Goal: Information Seeking & Learning: Learn about a topic

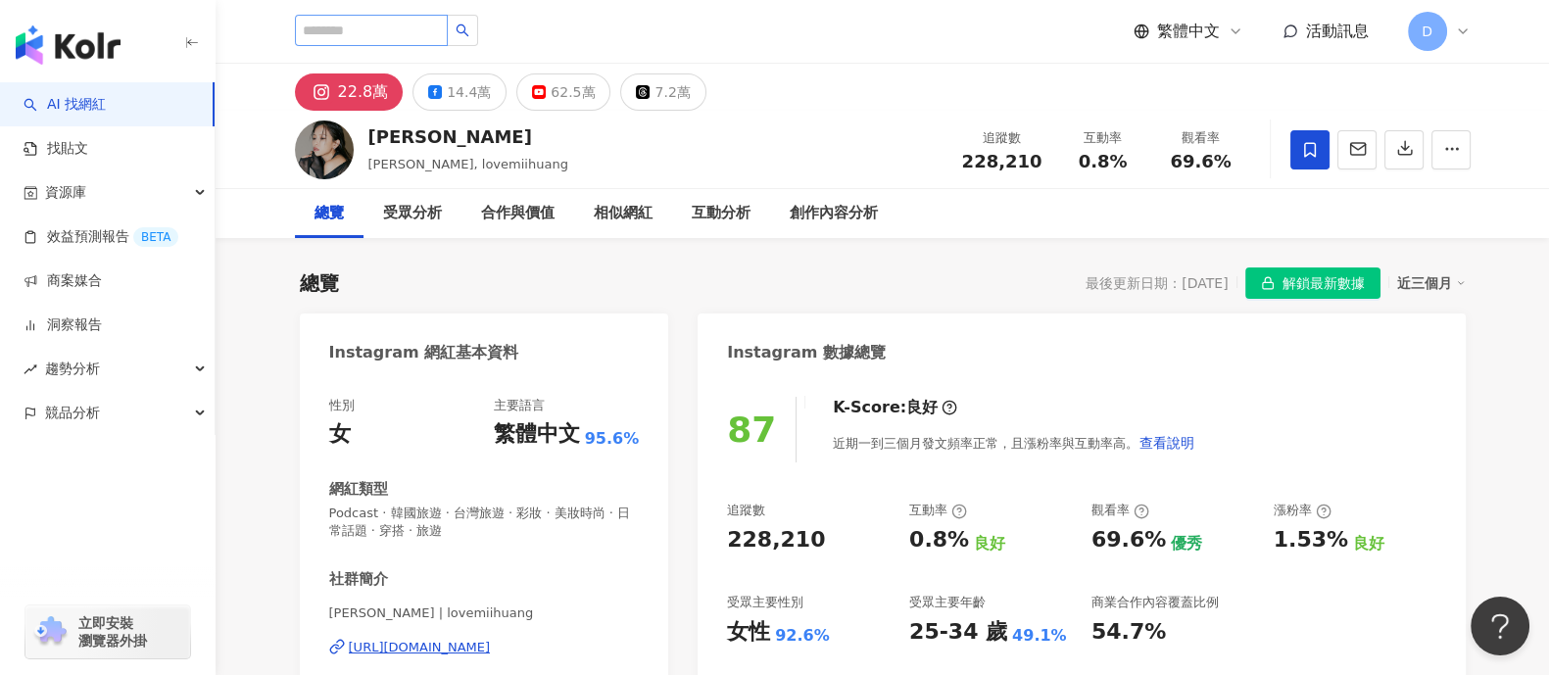
drag, startPoint x: 0, startPoint y: 0, endPoint x: 380, endPoint y: 42, distance: 382.5
click at [380, 42] on input "search" at bounding box center [371, 30] width 153 height 31
type input "********"
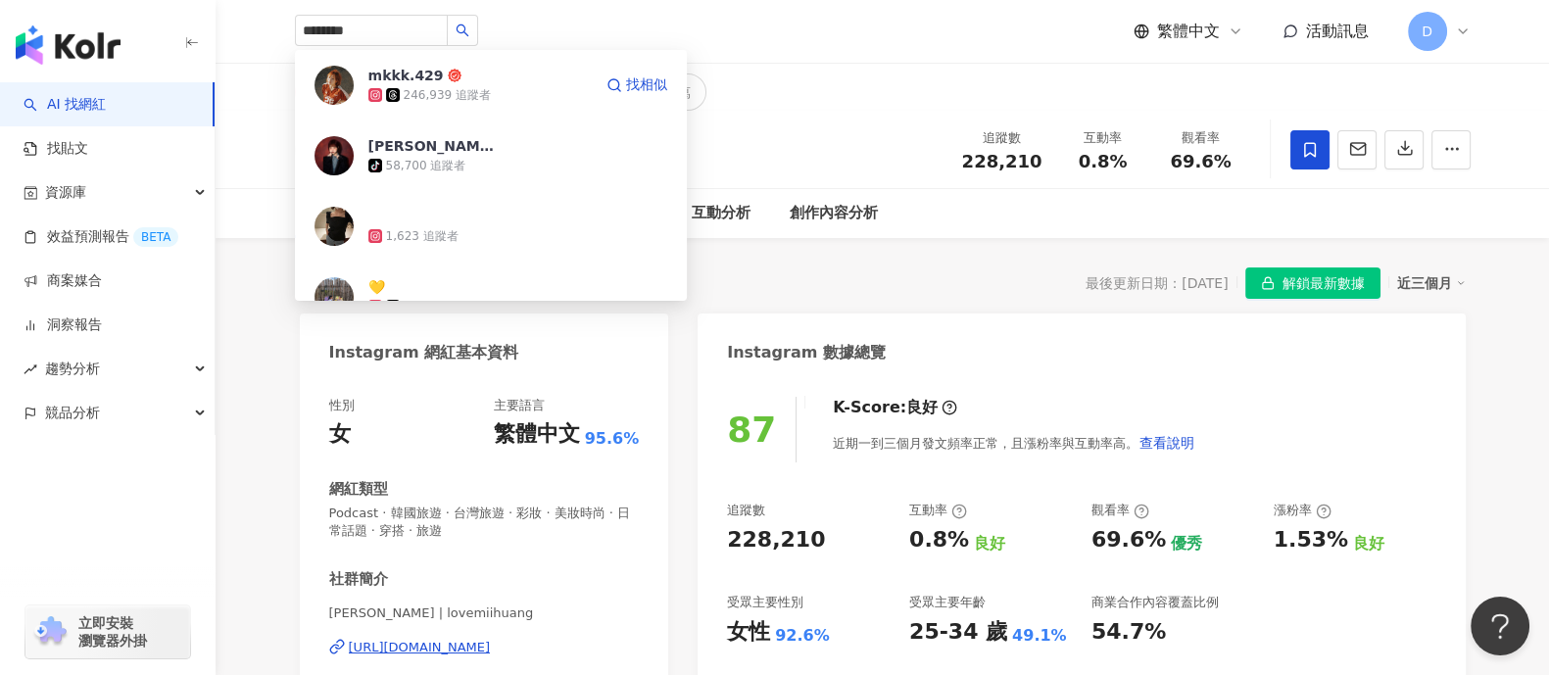
click at [483, 100] on div "246,939 追蹤者" at bounding box center [447, 95] width 87 height 17
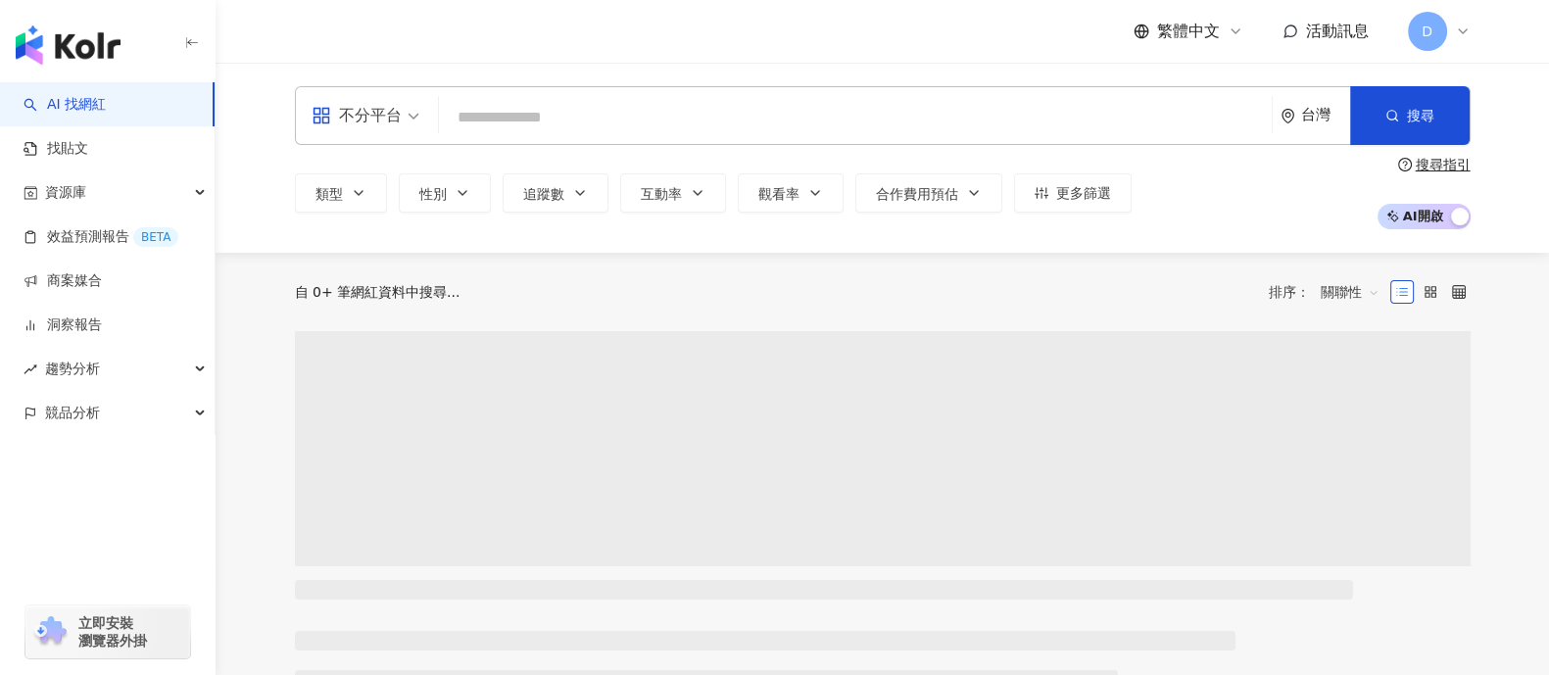
click at [654, 101] on input "search" at bounding box center [855, 117] width 817 height 37
drag, startPoint x: 654, startPoint y: 101, endPoint x: 673, endPoint y: 132, distance: 36.5
click at [673, 132] on input "********" at bounding box center [855, 117] width 817 height 37
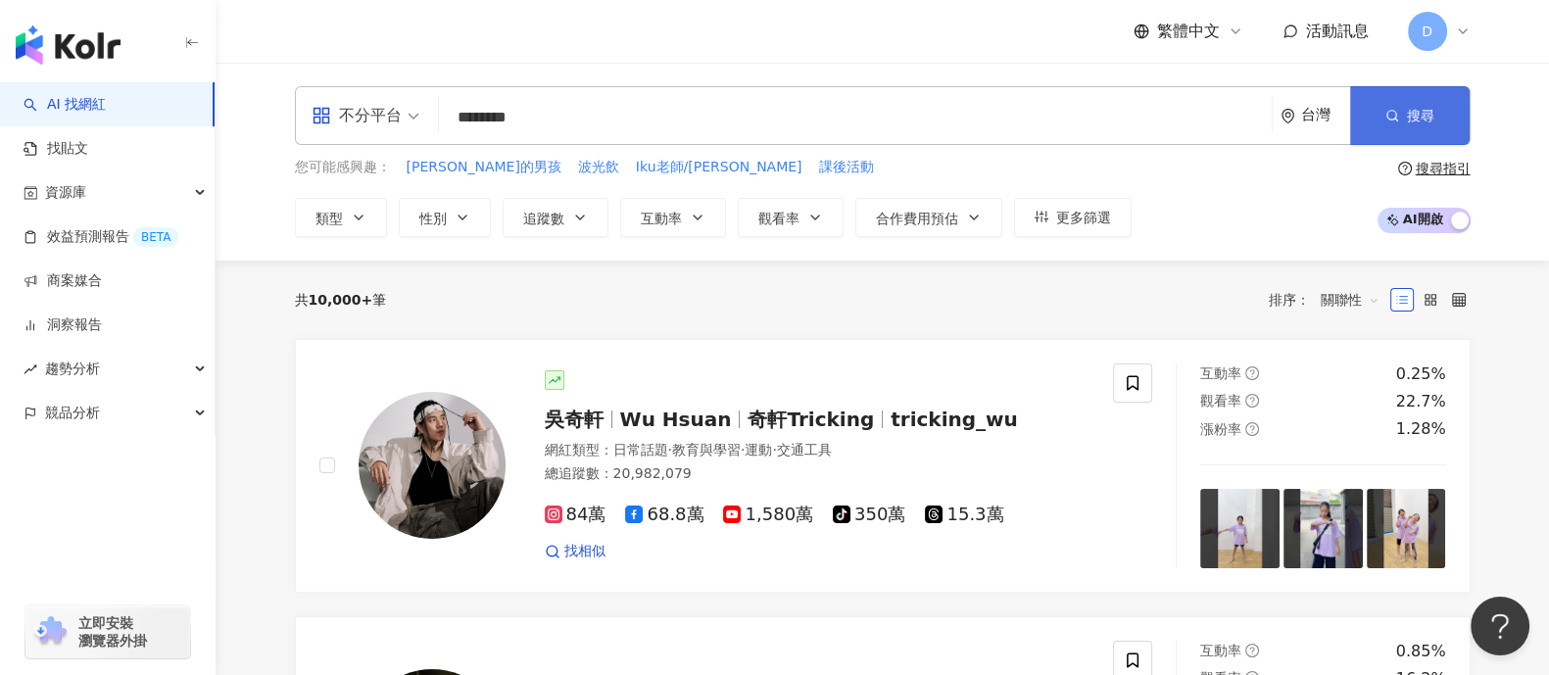
click at [1422, 108] on span "搜尋" at bounding box center [1420, 116] width 27 height 16
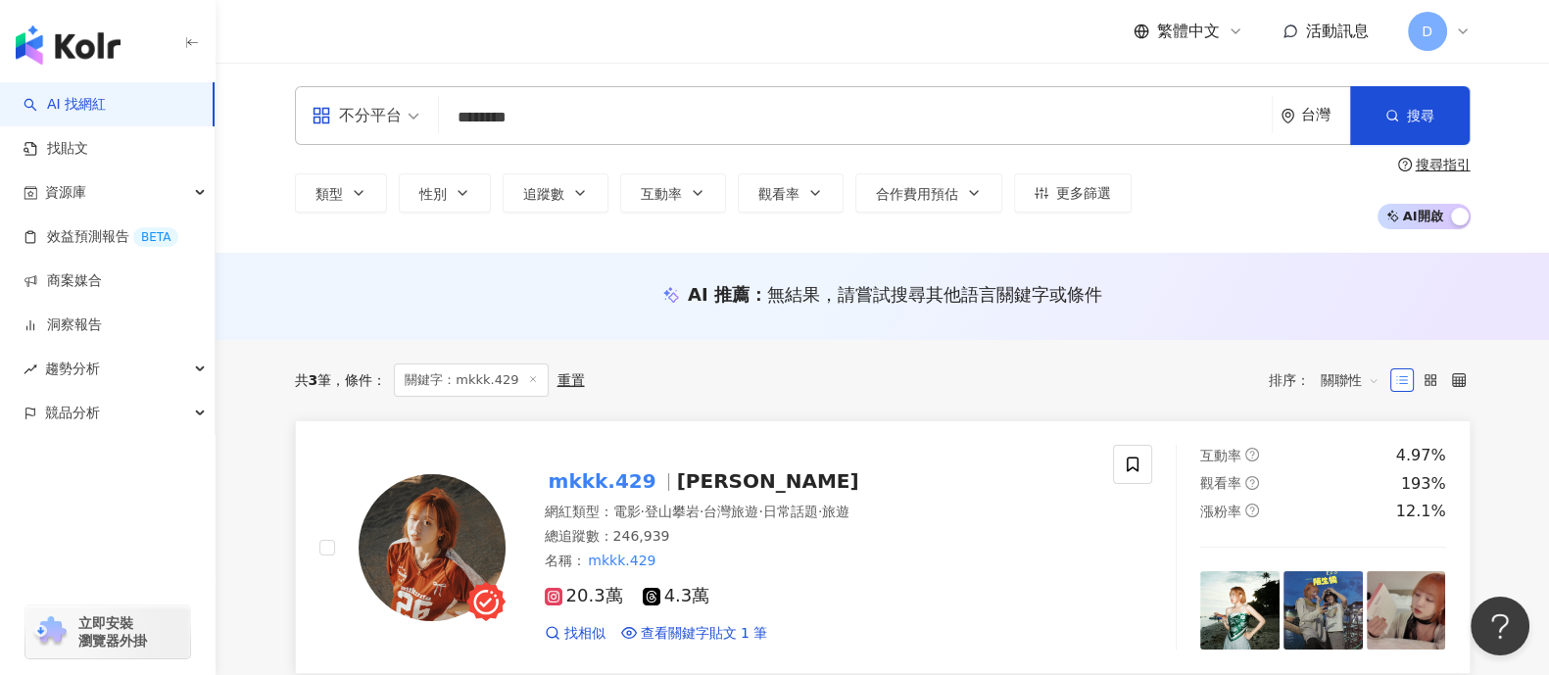
click at [630, 482] on mark "mkkk.429" at bounding box center [603, 480] width 116 height 31
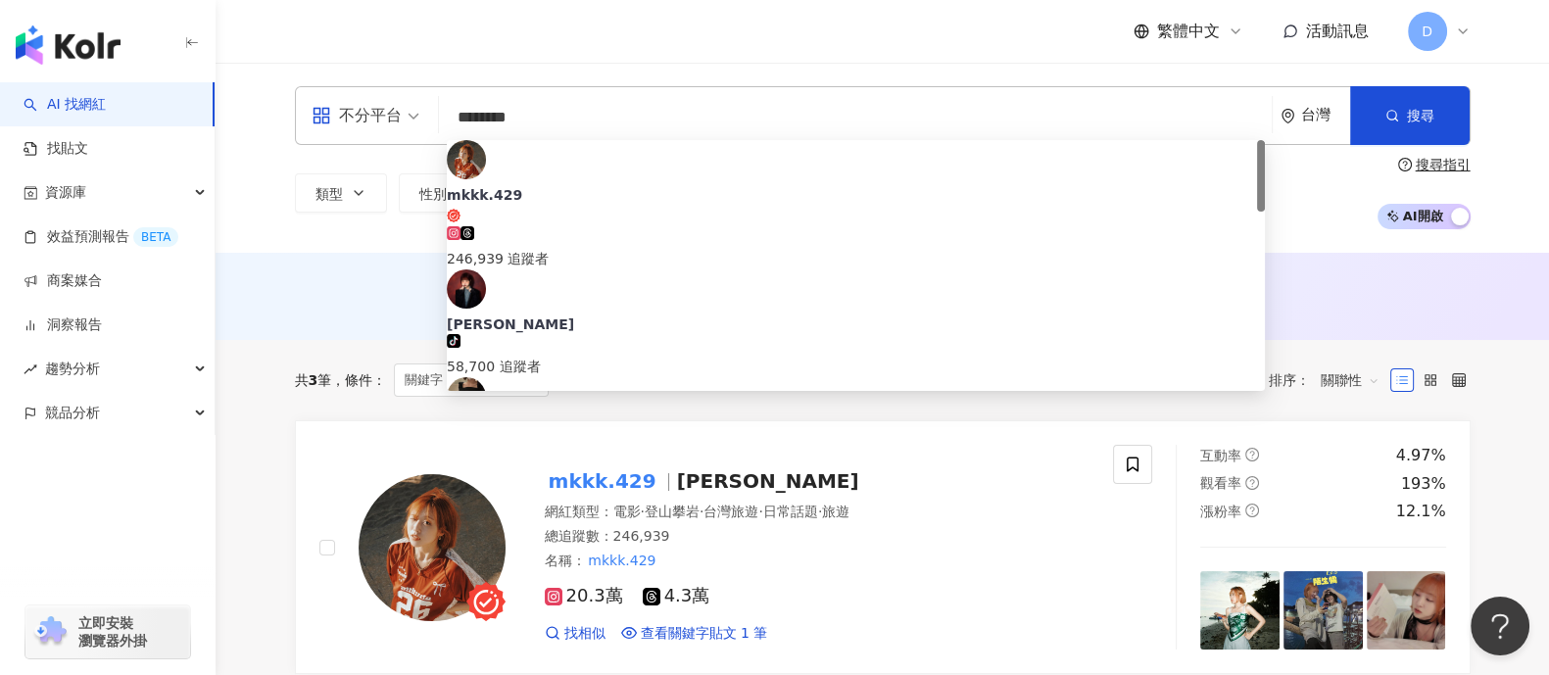
drag, startPoint x: 464, startPoint y: 115, endPoint x: 368, endPoint y: 121, distance: 96.3
click at [359, 121] on div "不分平台 ******** 台灣 搜尋 9348208a-befa-4b92-92f4-a5426f268619 mkkk.429 246,939 追蹤者 阿…" at bounding box center [883, 115] width 1176 height 59
paste input "***"
type input "**********"
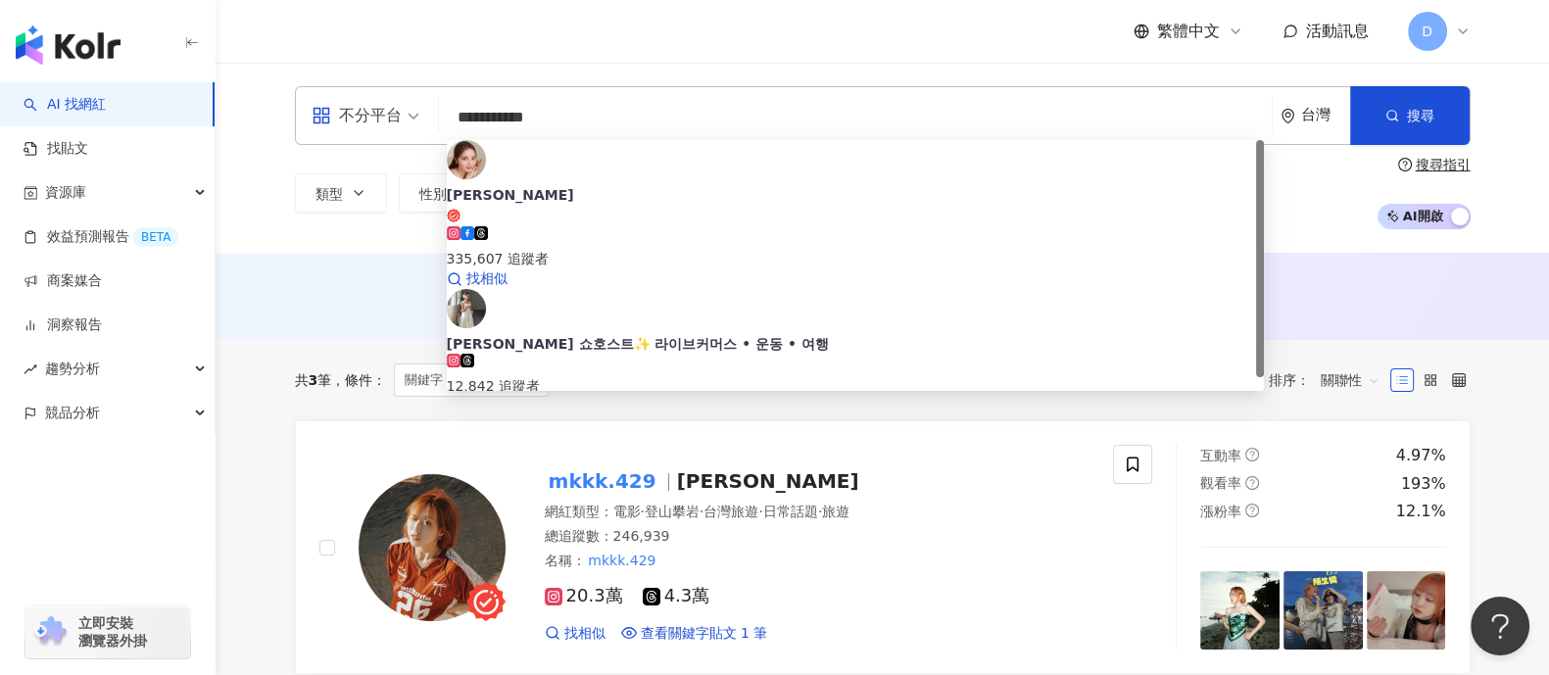
click at [598, 248] on div "335,607 追蹤者" at bounding box center [856, 259] width 818 height 22
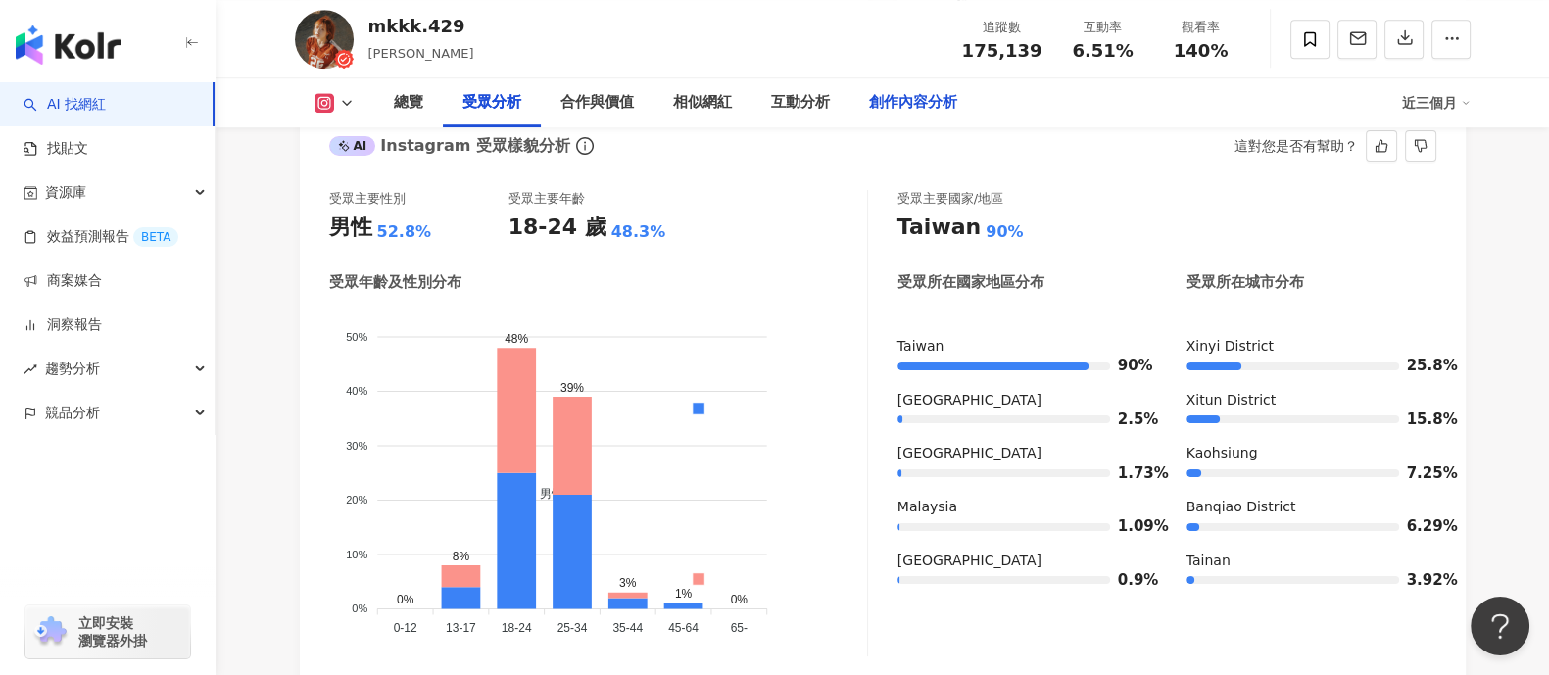
scroll to position [1958, 0]
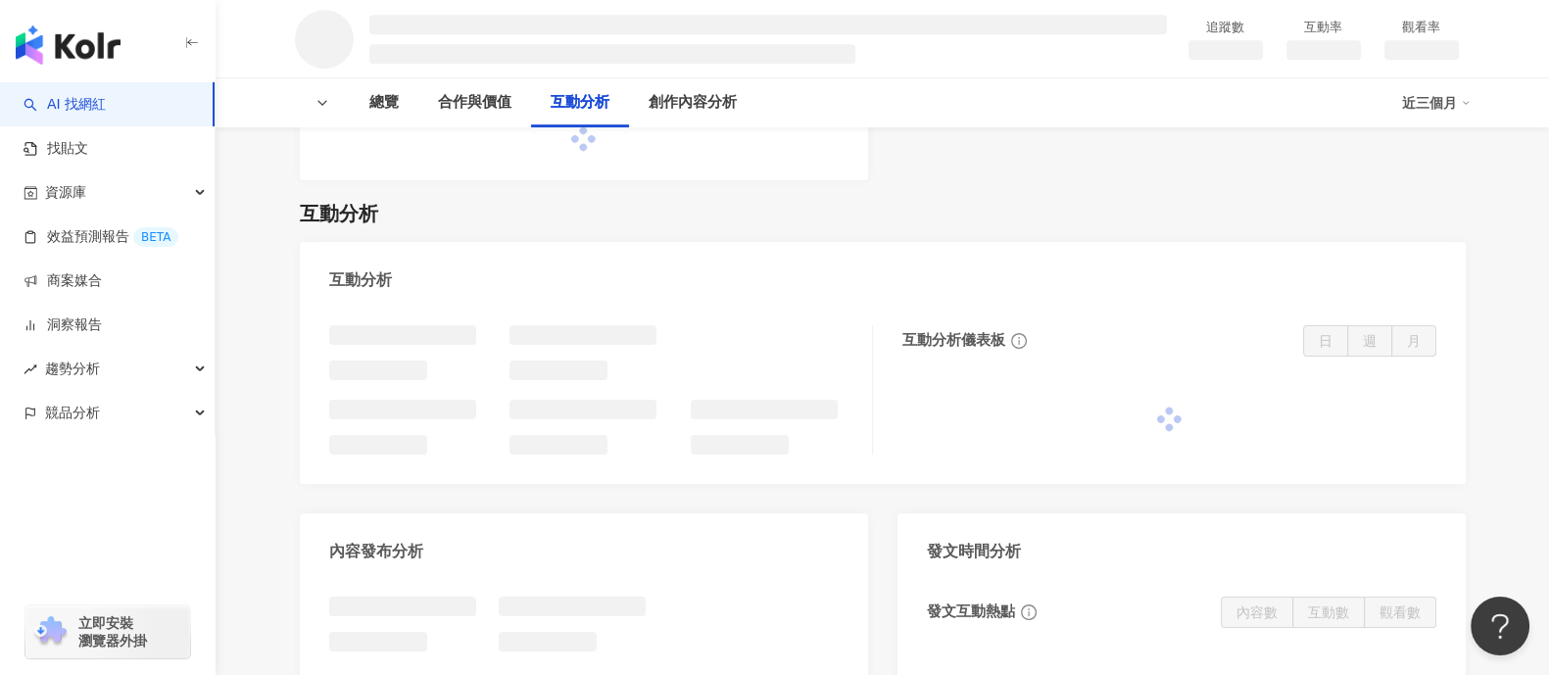
scroll to position [1347, 0]
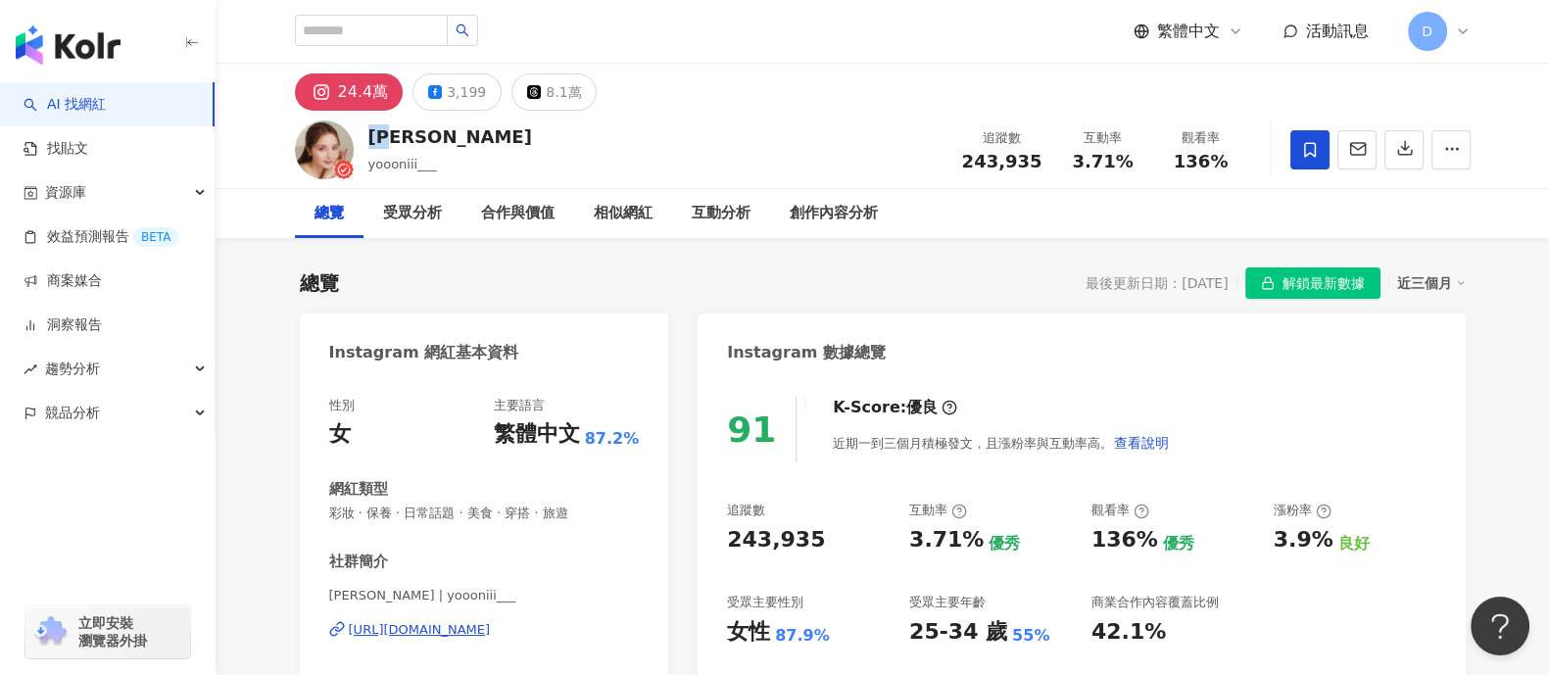
click at [404, 135] on div "佑妮" at bounding box center [450, 136] width 164 height 24
drag, startPoint x: 1063, startPoint y: 159, endPoint x: 1143, endPoint y: 169, distance: 80.9
click at [1143, 169] on div "互動率 3.71%" at bounding box center [1103, 149] width 98 height 42
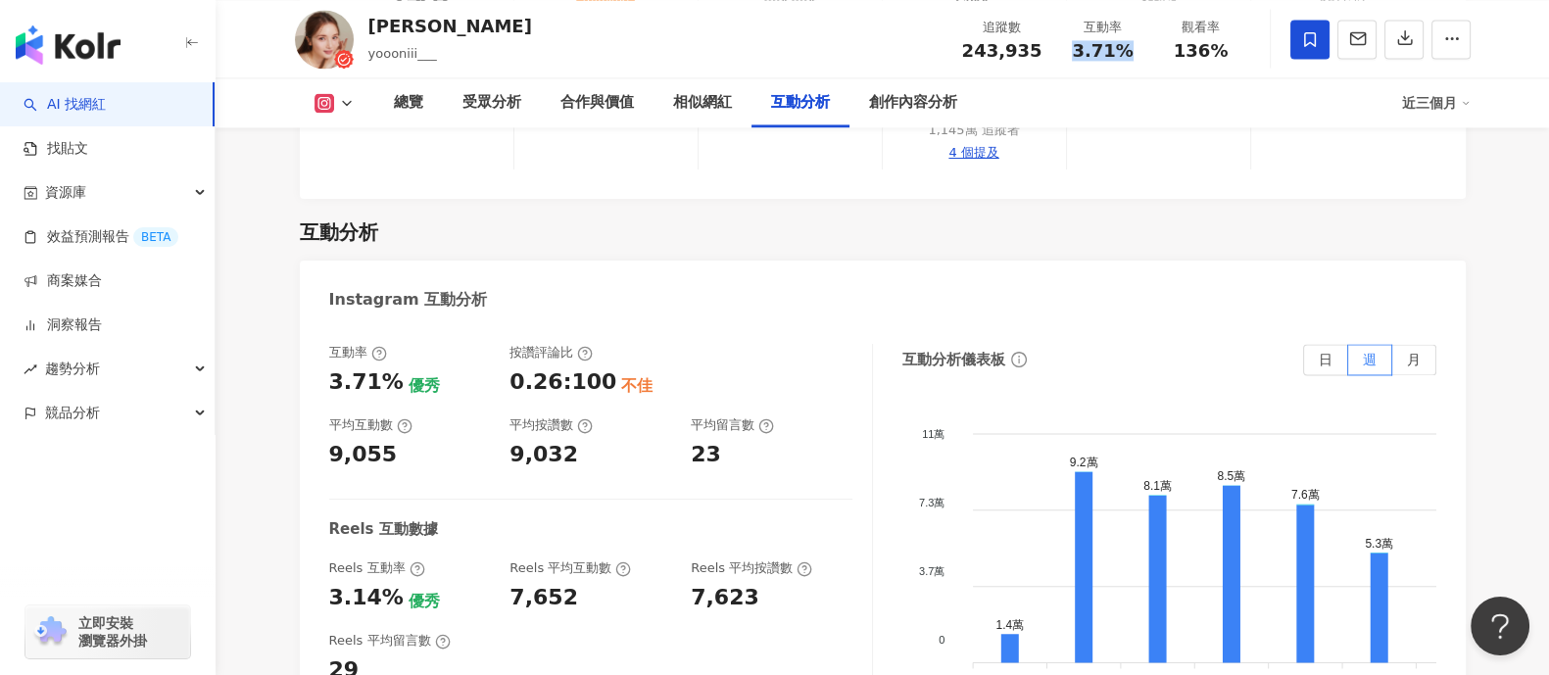
scroll to position [4286, 0]
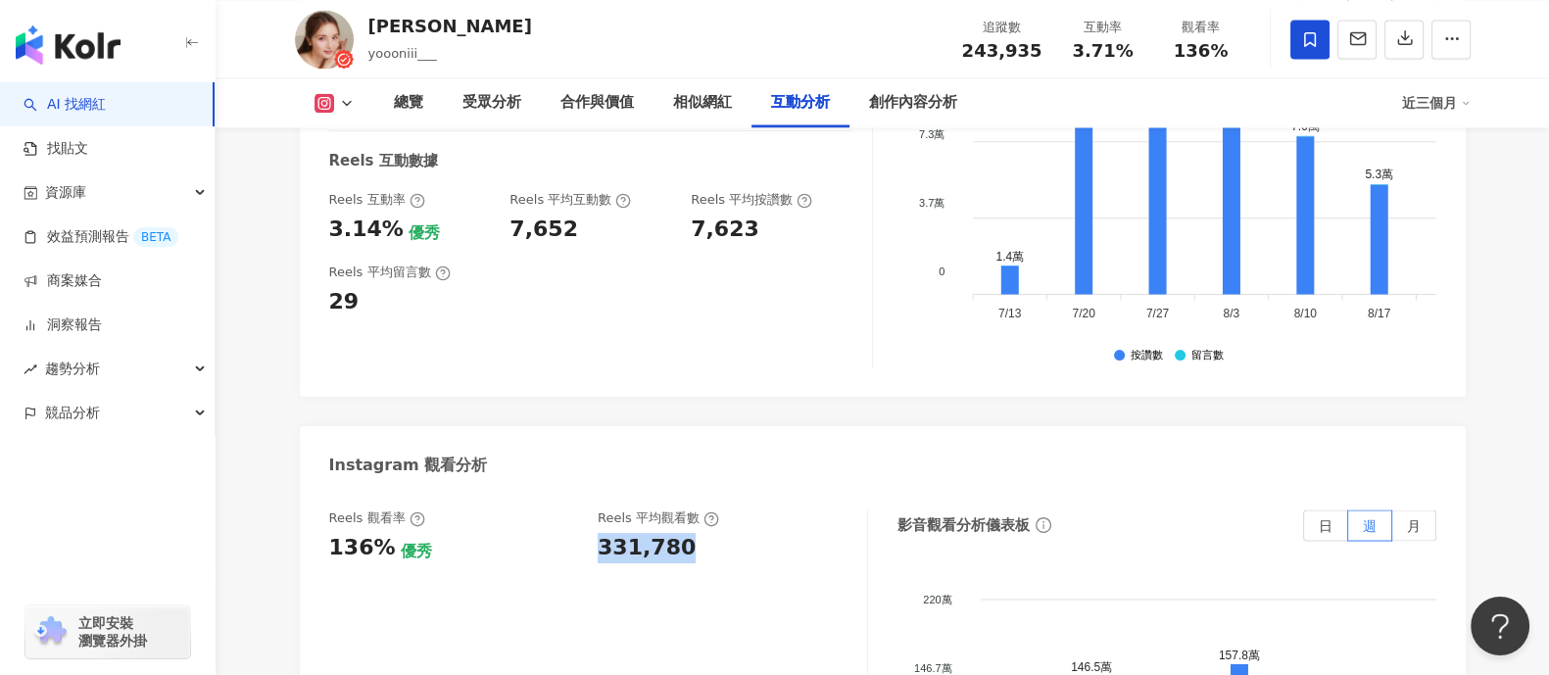
drag, startPoint x: 598, startPoint y: 409, endPoint x: 647, endPoint y: 473, distance: 81.1
click at [716, 533] on div "331,780" at bounding box center [723, 548] width 250 height 30
copy div "331,780"
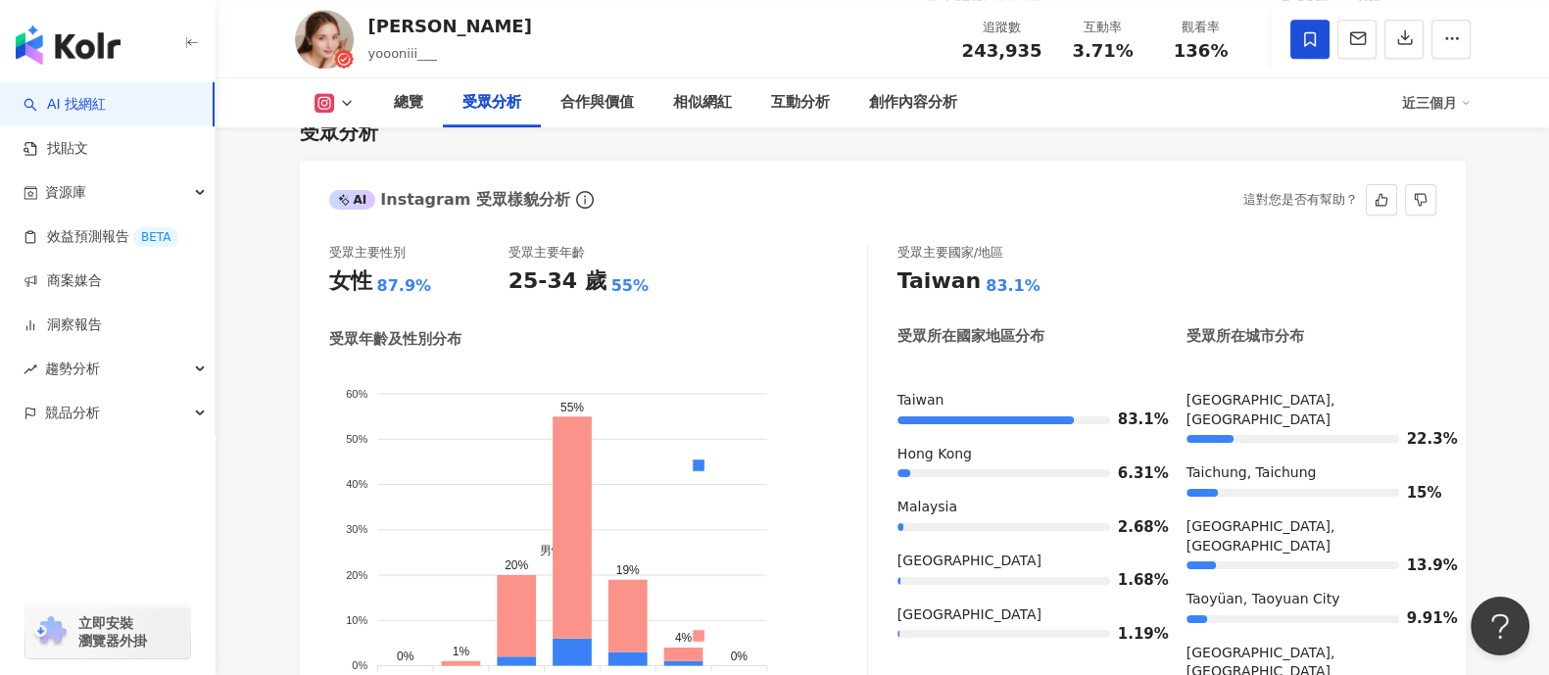
scroll to position [1714, 0]
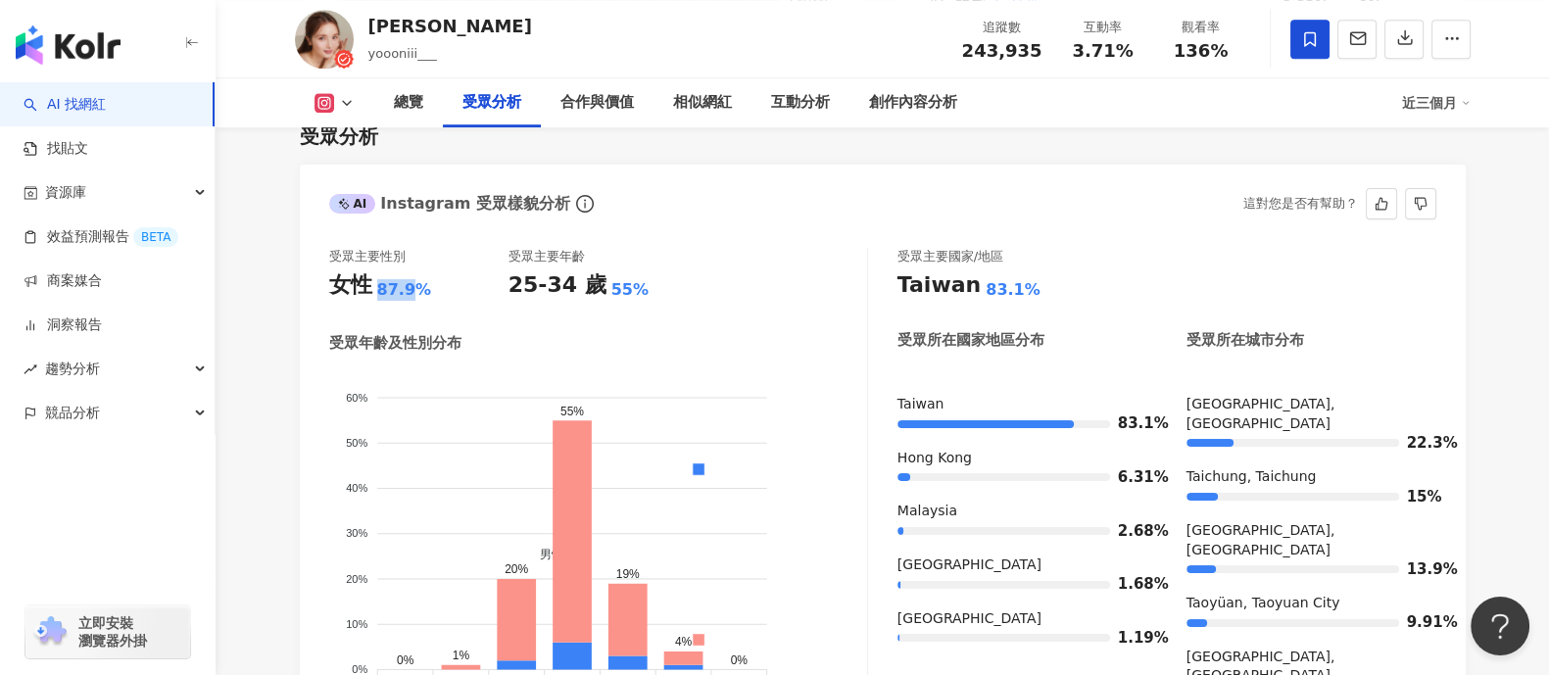
drag, startPoint x: 372, startPoint y: 262, endPoint x: 412, endPoint y: 267, distance: 40.6
click at [412, 270] on div "女性 87.9%" at bounding box center [418, 285] width 179 height 30
copy div "女性 87.9"
click at [1161, 59] on div "追蹤數 243,935 互動率 3.71% 觀看率 136%" at bounding box center [1100, 39] width 300 height 58
click at [1133, 56] on div "3.71%" at bounding box center [1103, 51] width 74 height 20
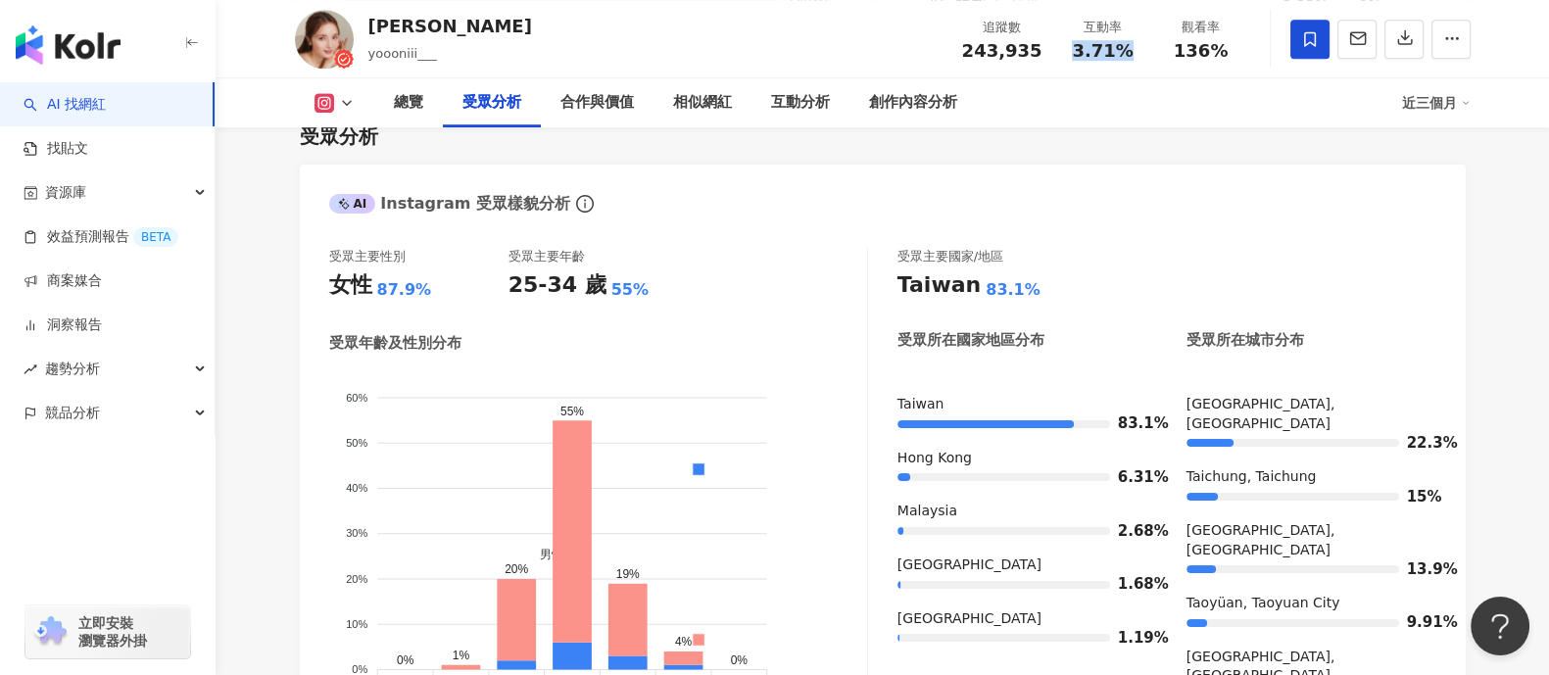
drag, startPoint x: 1127, startPoint y: 56, endPoint x: 1060, endPoint y: 55, distance: 66.6
click at [1060, 55] on div "互動率 3.71%" at bounding box center [1103, 39] width 98 height 42
copy span "3.71%"
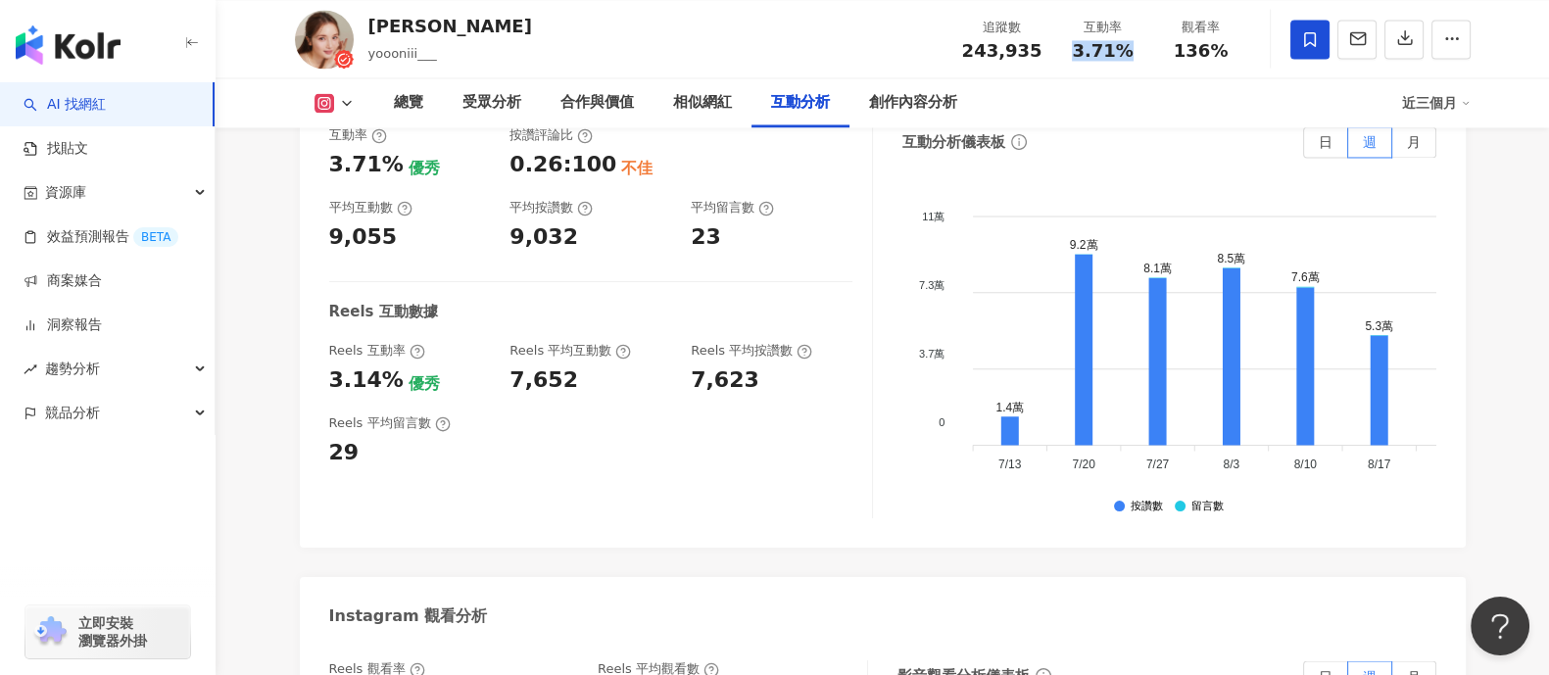
scroll to position [4164, 0]
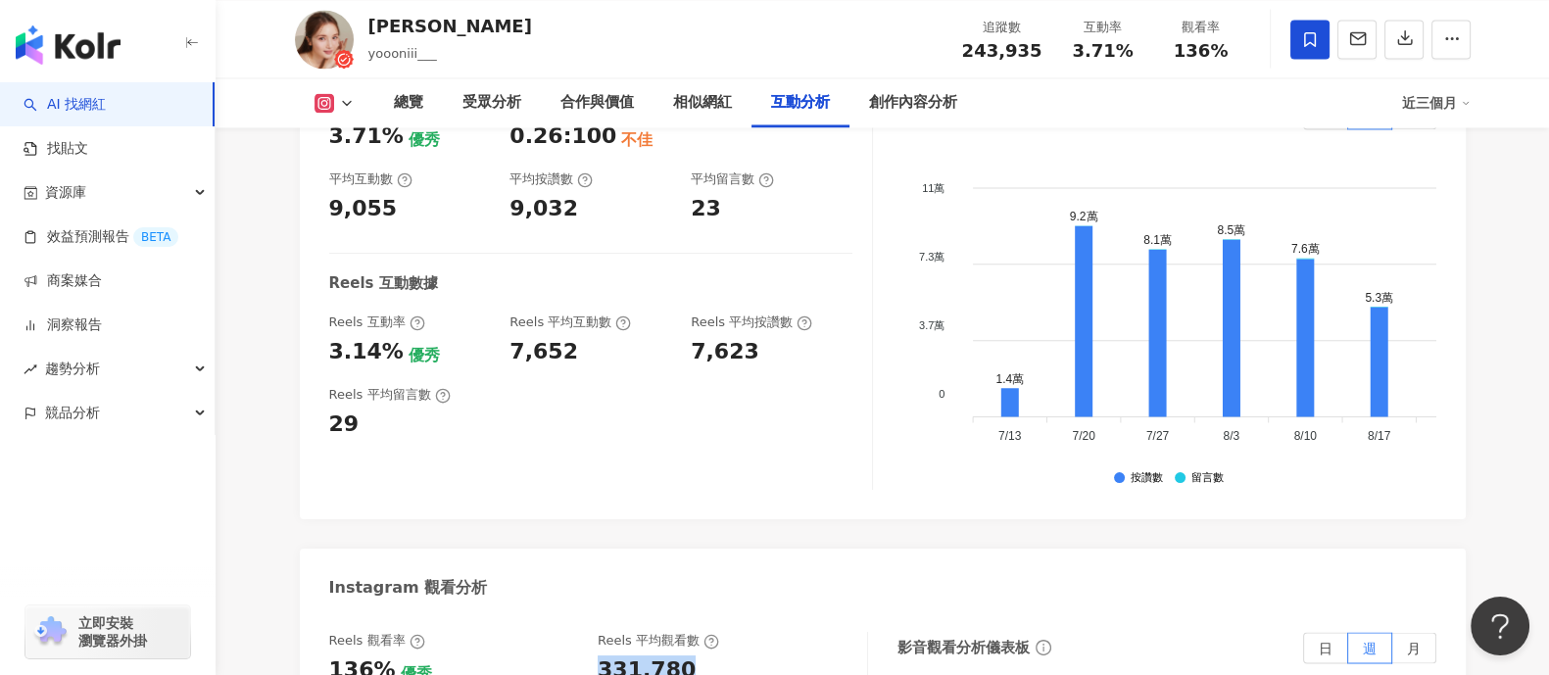
drag, startPoint x: 599, startPoint y: 529, endPoint x: 695, endPoint y: 531, distance: 96.0
click at [695, 655] on div "331,780" at bounding box center [723, 670] width 250 height 30
copy div "331,780"
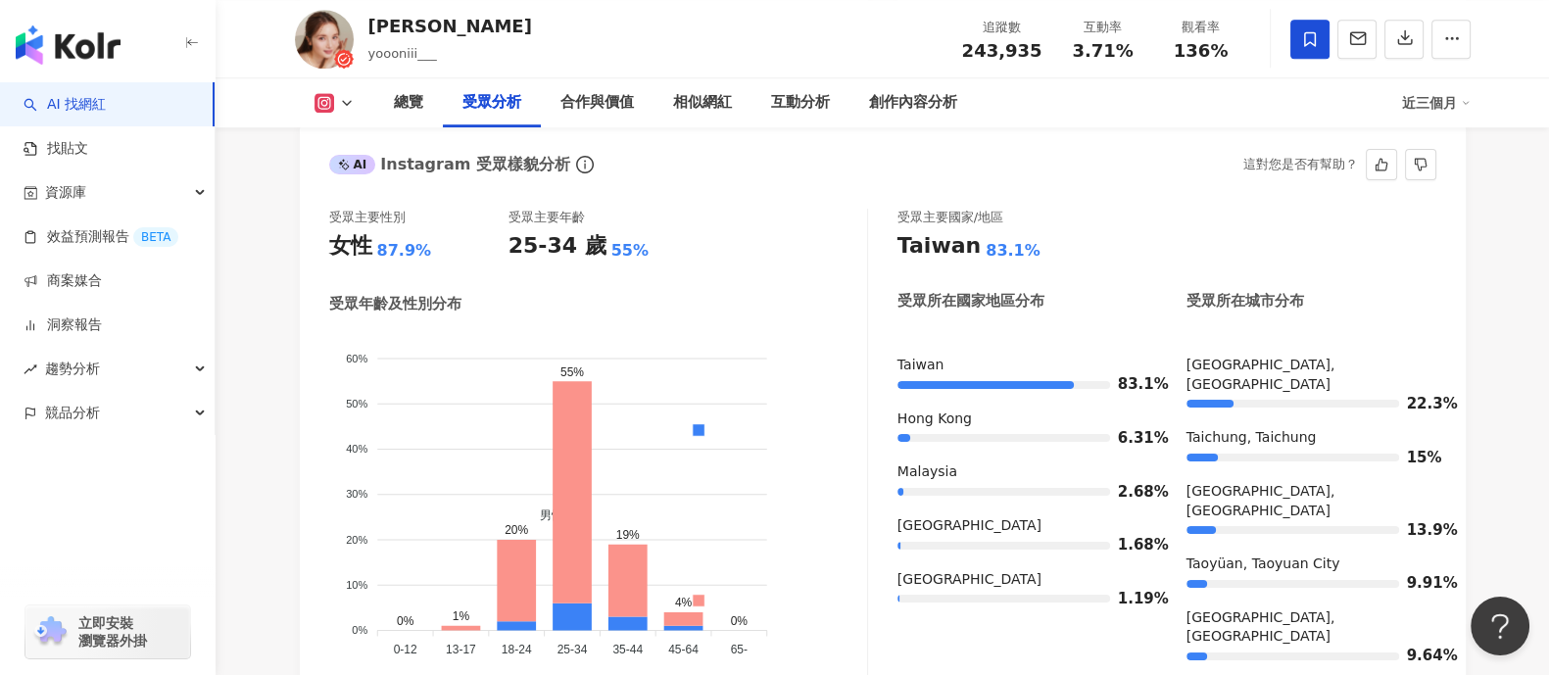
scroll to position [1714, 0]
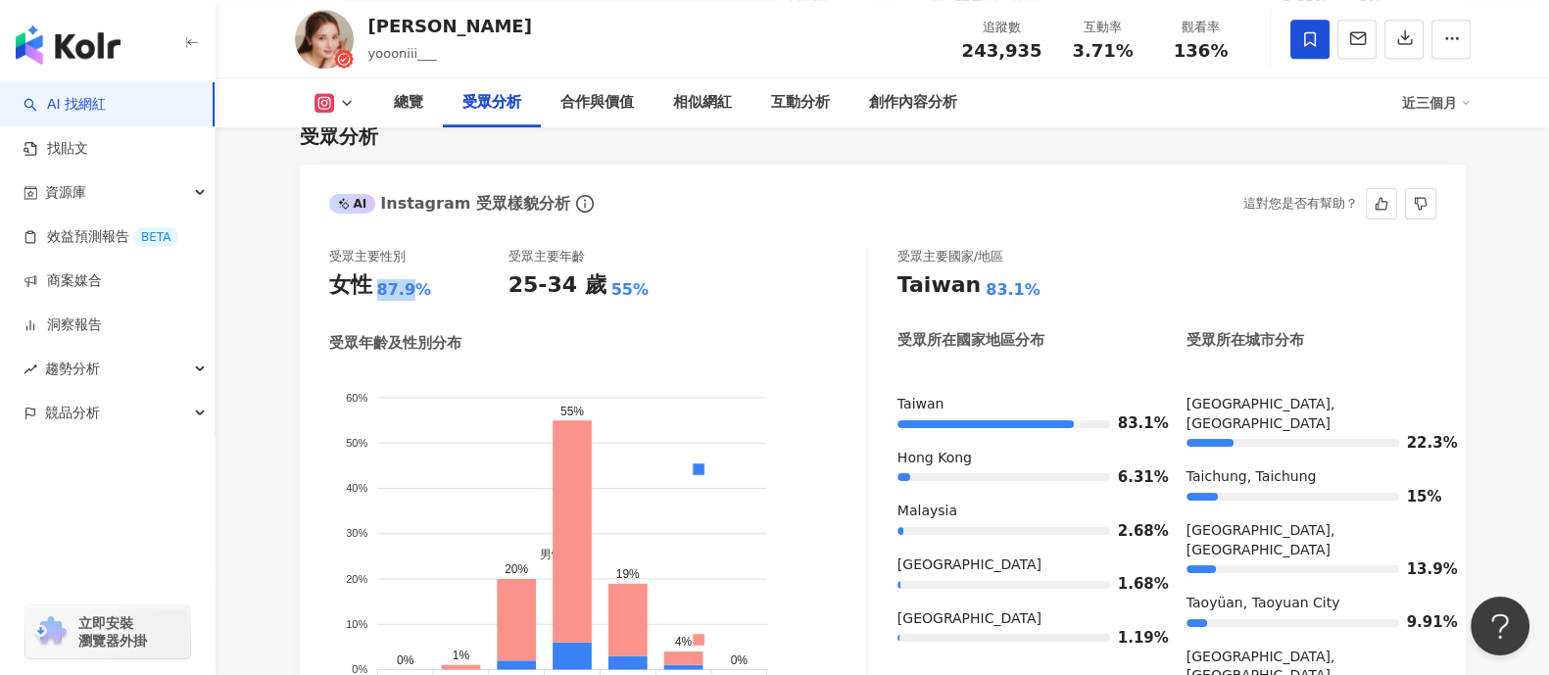
drag, startPoint x: 375, startPoint y: 257, endPoint x: 411, endPoint y: 262, distance: 35.6
click at [411, 270] on div "女性 87.9%" at bounding box center [418, 285] width 179 height 30
copy div "87.9"
